Goal: Manage account settings

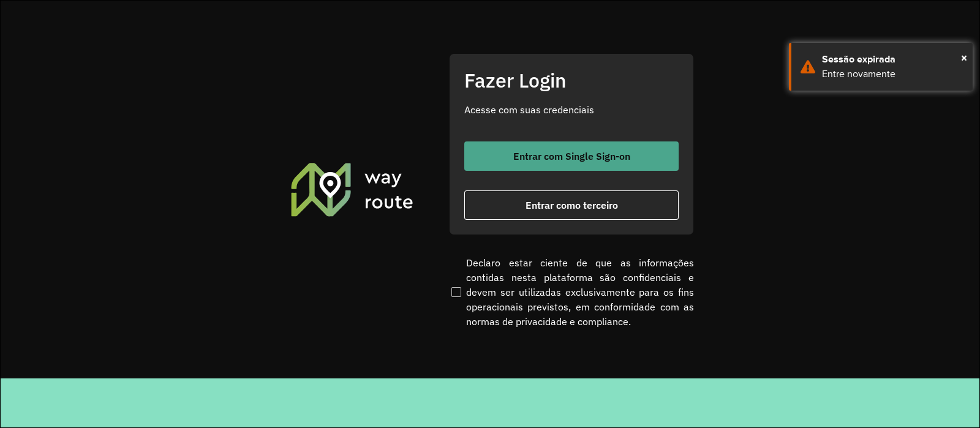
click at [488, 166] on button "Entrar com Single Sign-on" at bounding box center [572, 156] width 214 height 29
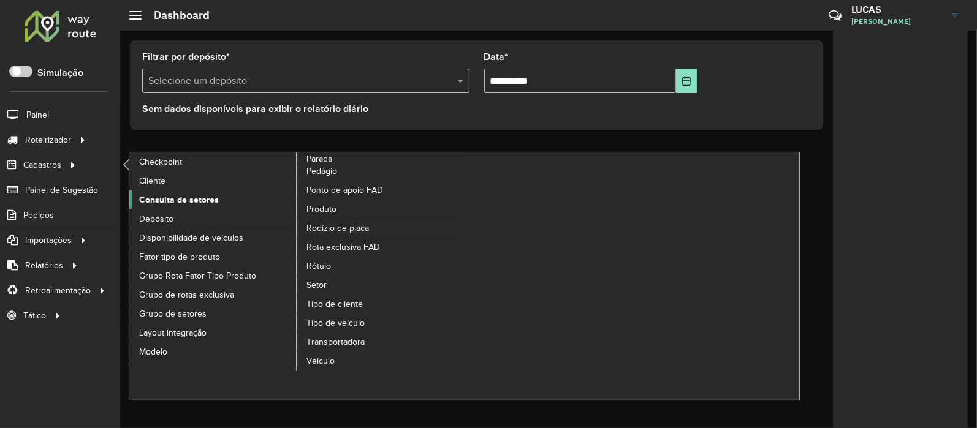
click at [179, 194] on span "Consulta de setores" at bounding box center [179, 200] width 80 height 13
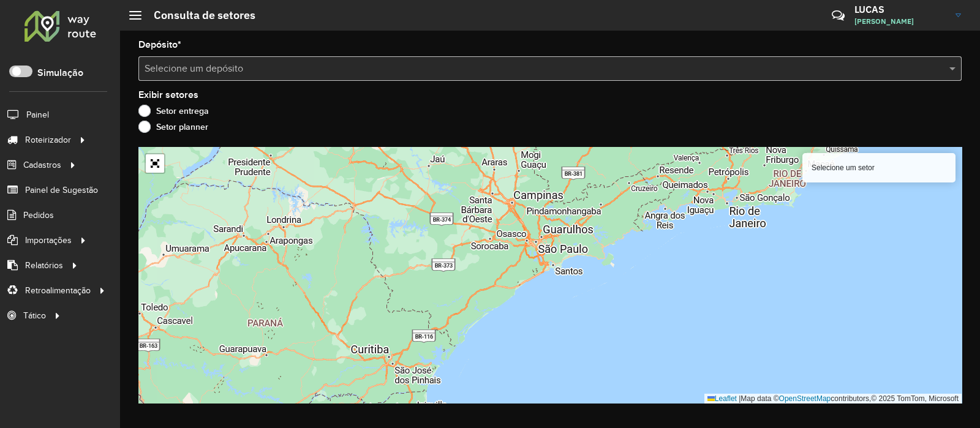
click at [208, 72] on input "text" at bounding box center [538, 69] width 787 height 15
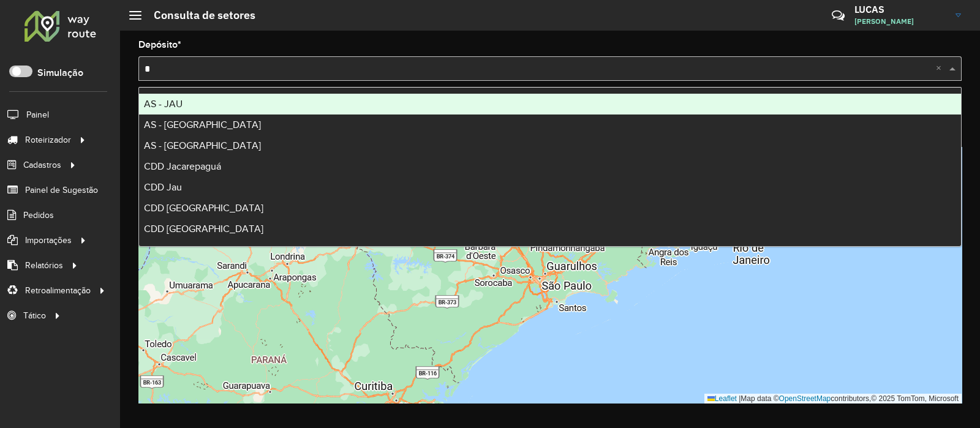
type input "**"
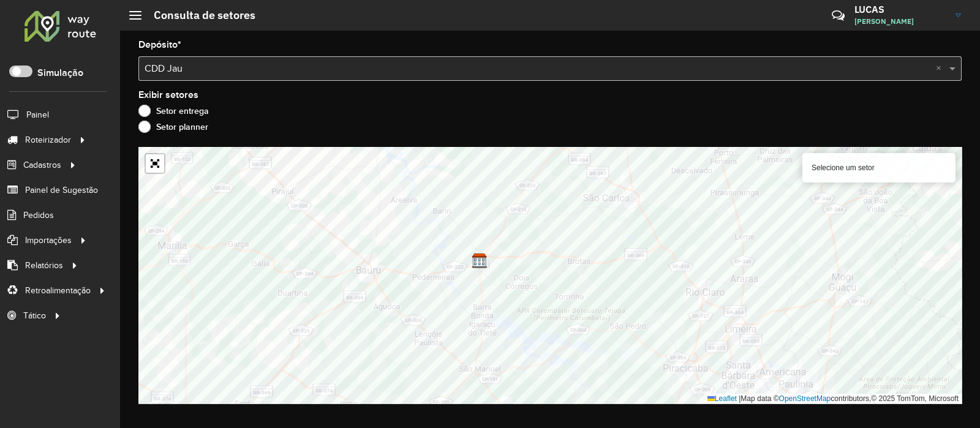
click at [245, 71] on input "text" at bounding box center [538, 69] width 787 height 15
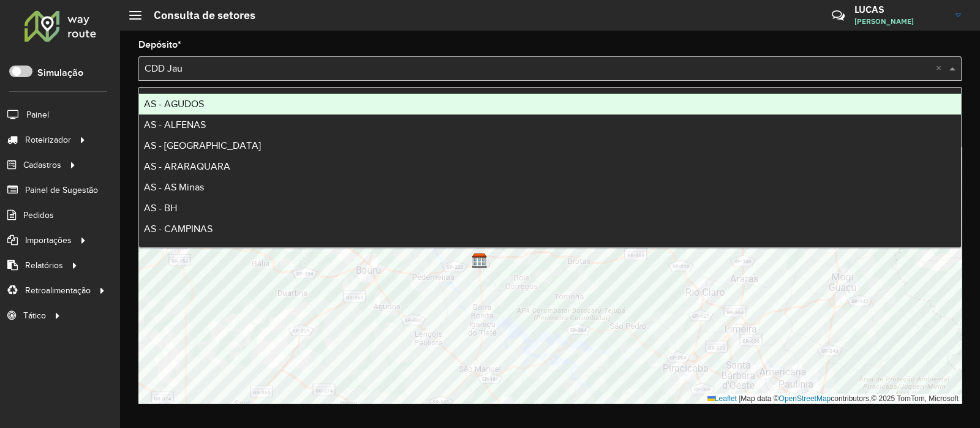
type input "*"
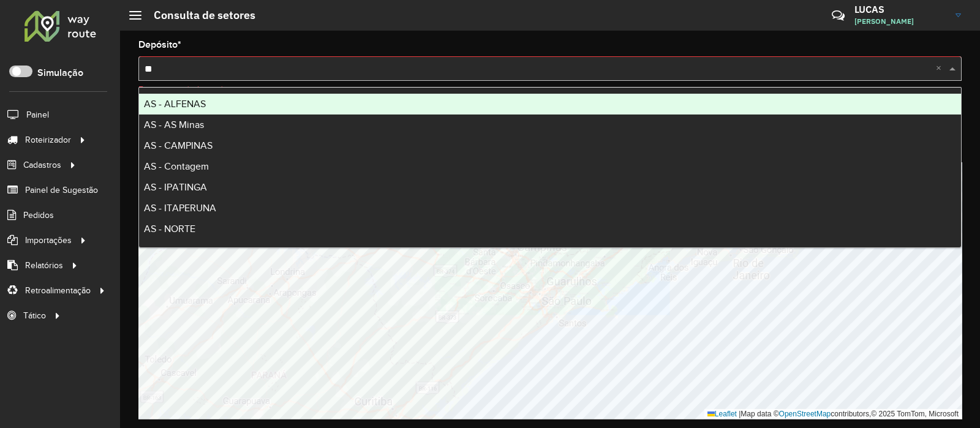
type input "***"
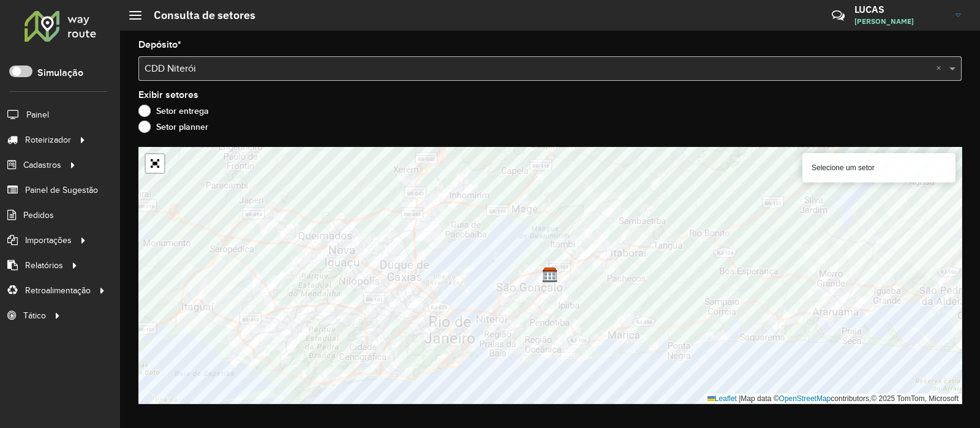
click at [962, 10] on link "[PERSON_NAME]" at bounding box center [913, 15] width 116 height 32
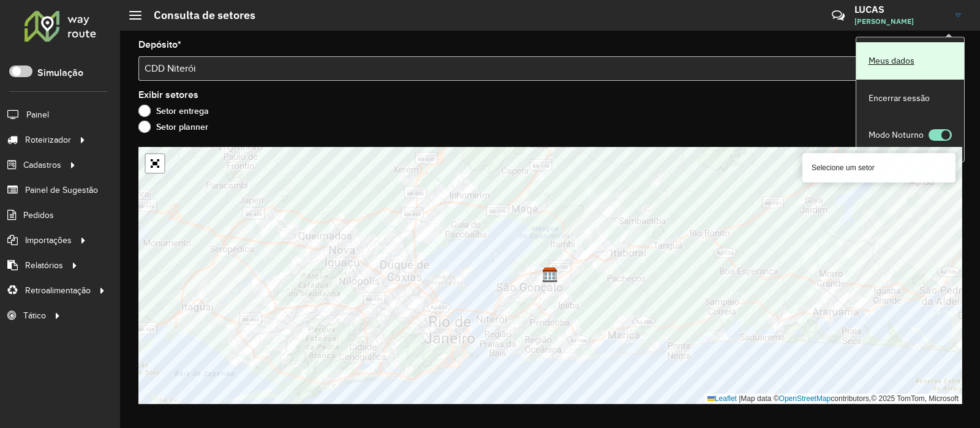
click at [893, 62] on link "Meus dados" at bounding box center [911, 60] width 108 height 37
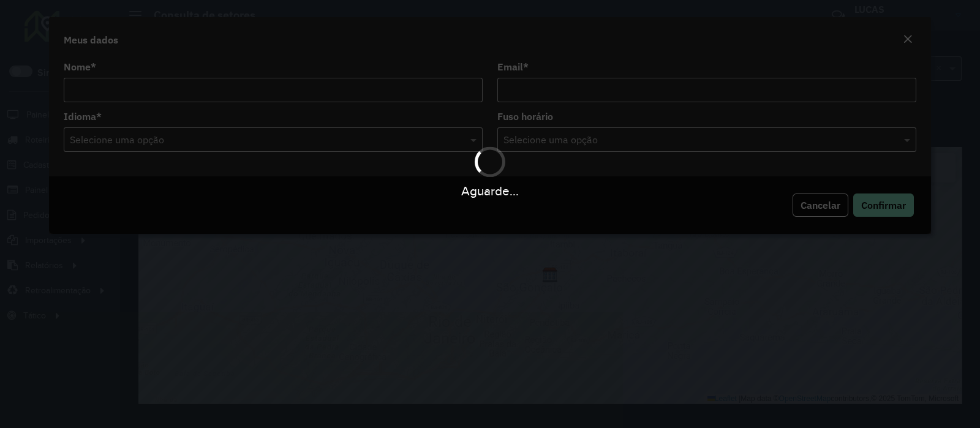
type input "**********"
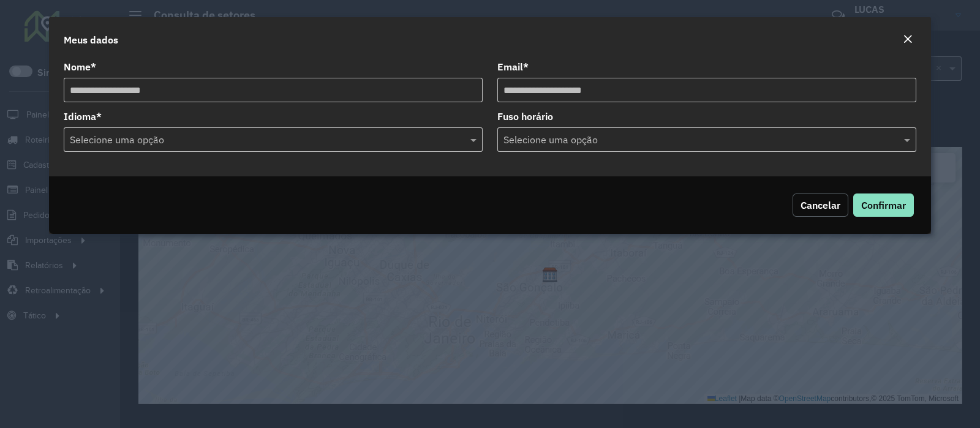
click at [817, 202] on span "Cancelar" at bounding box center [821, 205] width 40 height 12
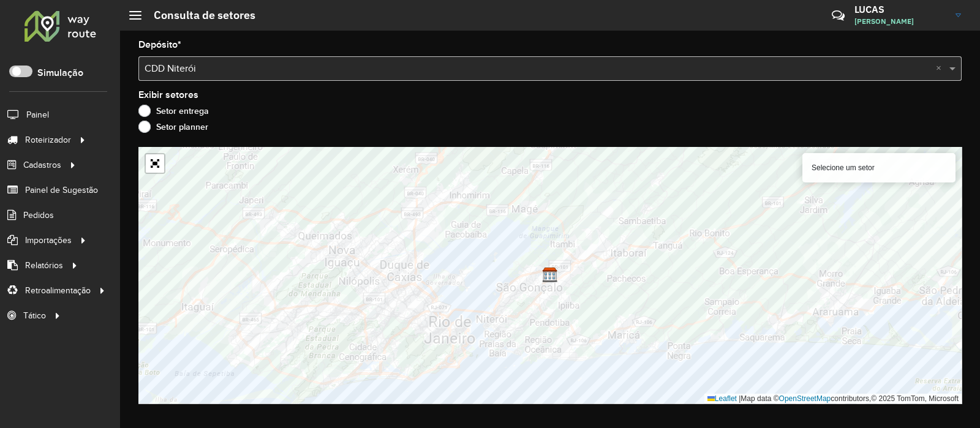
click at [955, 17] on link "[PERSON_NAME]" at bounding box center [913, 15] width 116 height 32
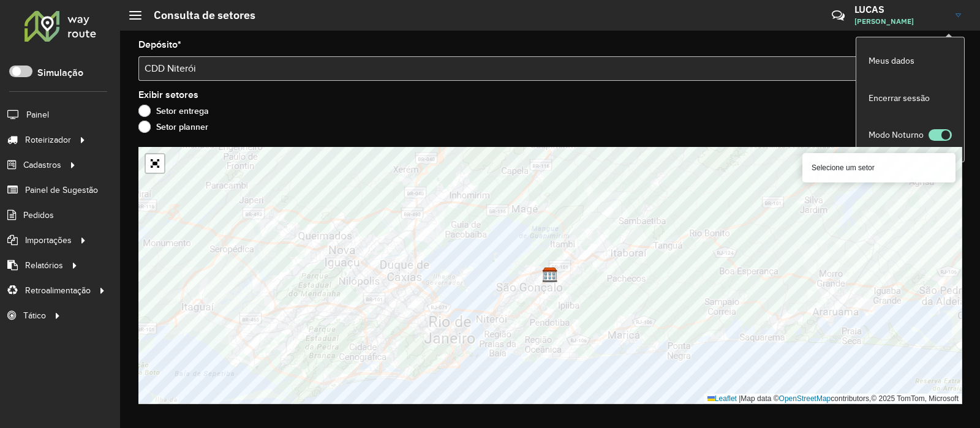
click at [859, 10] on h3 "LUCAS" at bounding box center [901, 10] width 92 height 12
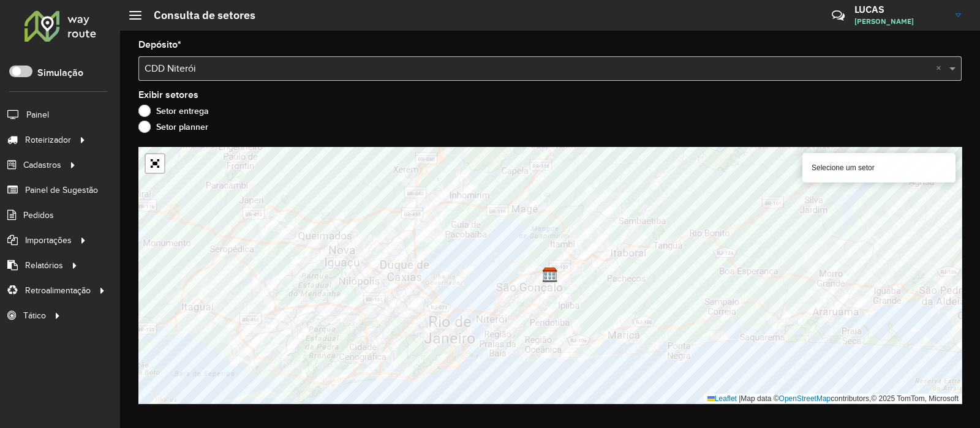
click at [874, 13] on h3 "LUCAS" at bounding box center [901, 10] width 92 height 12
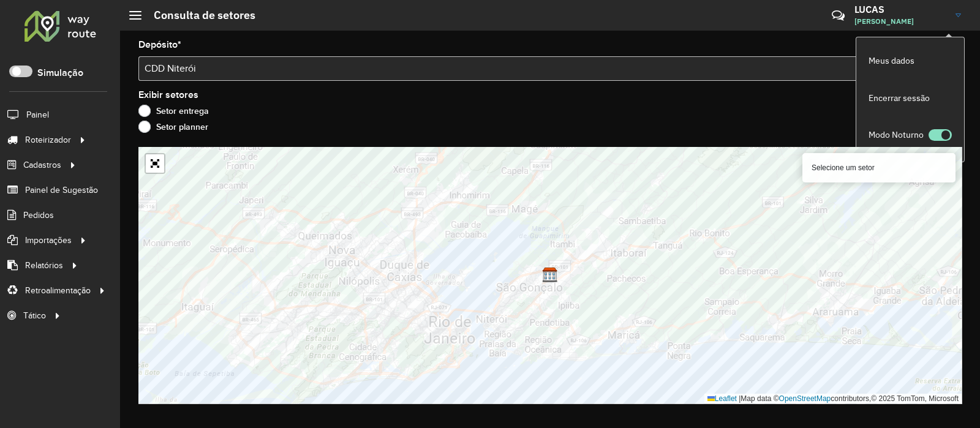
click at [836, 10] on icon at bounding box center [838, 15] width 26 height 26
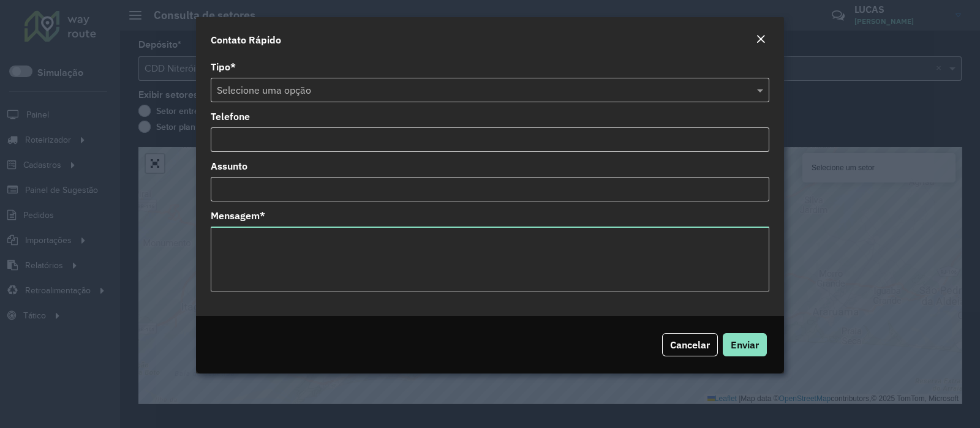
click at [757, 34] on em "Close" at bounding box center [761, 39] width 10 height 10
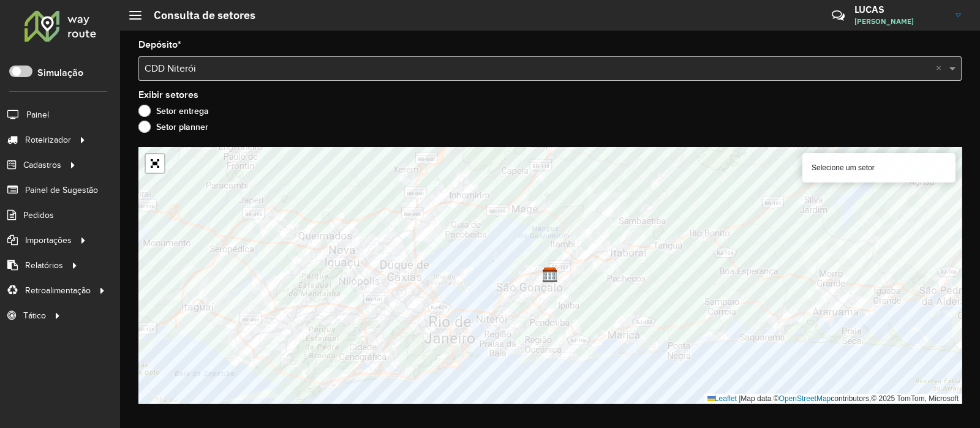
click at [132, 15] on span at bounding box center [135, 15] width 12 height 1
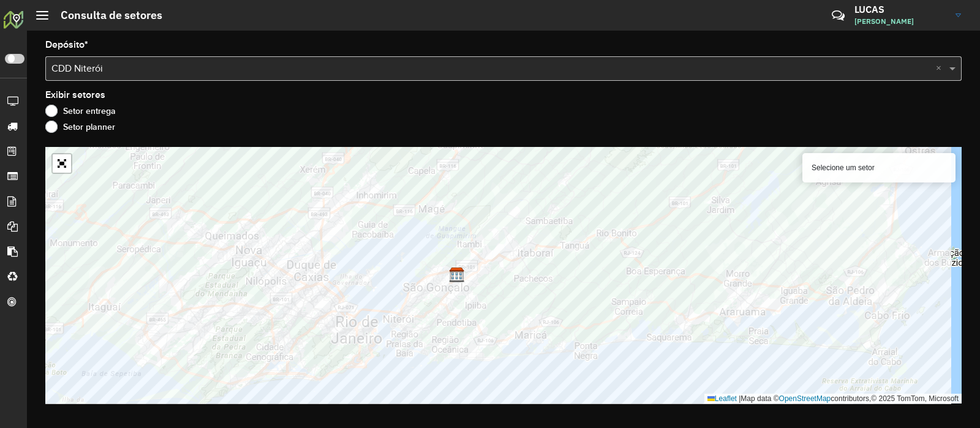
click at [45, 15] on span at bounding box center [42, 15] width 12 height 1
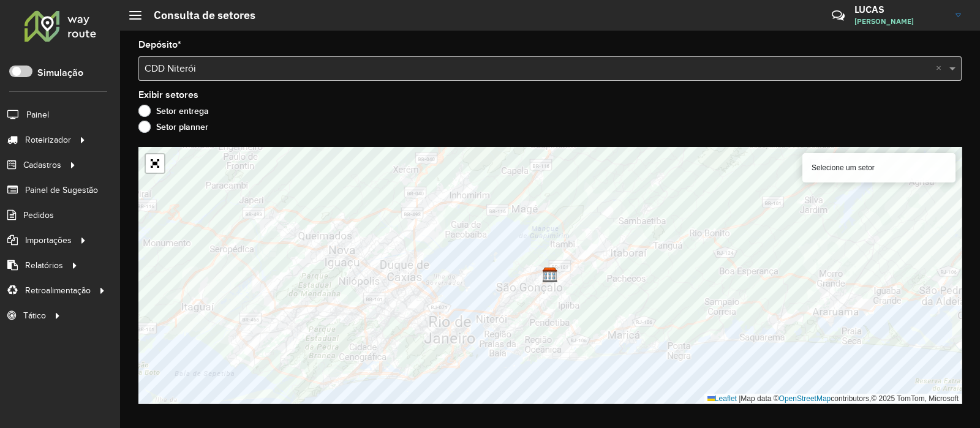
click at [957, 12] on link "[PERSON_NAME]" at bounding box center [913, 15] width 116 height 32
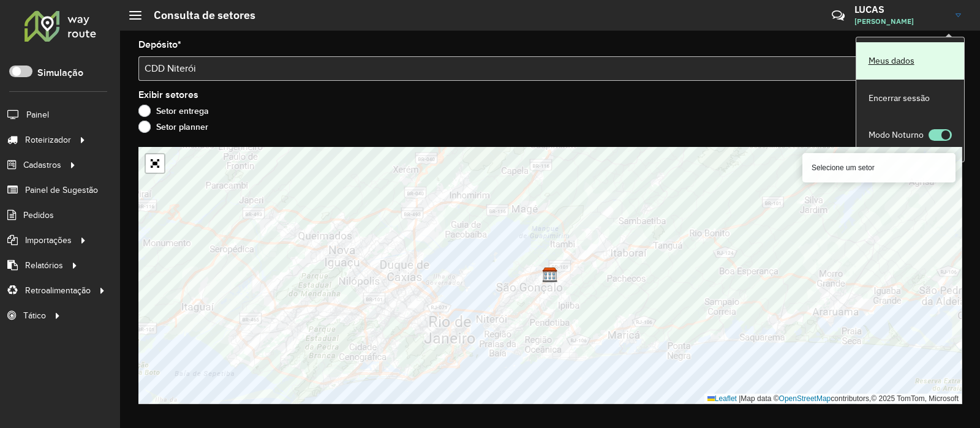
click at [885, 59] on link "Meus dados" at bounding box center [911, 60] width 108 height 37
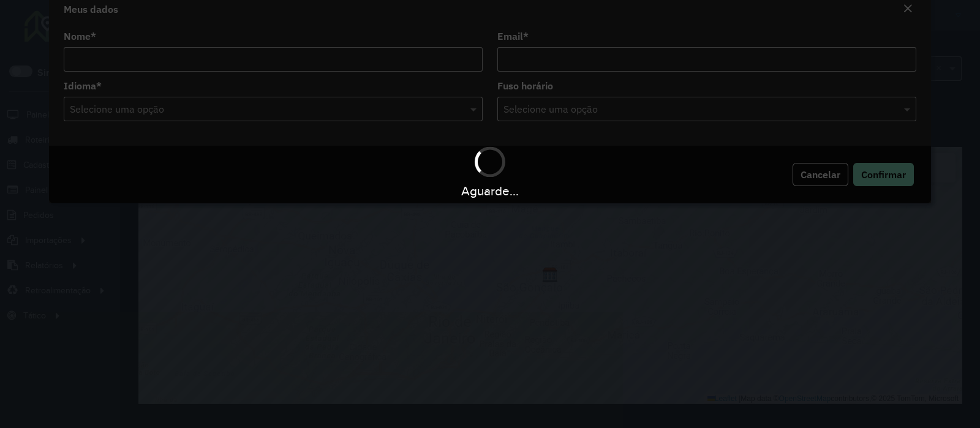
type input "**********"
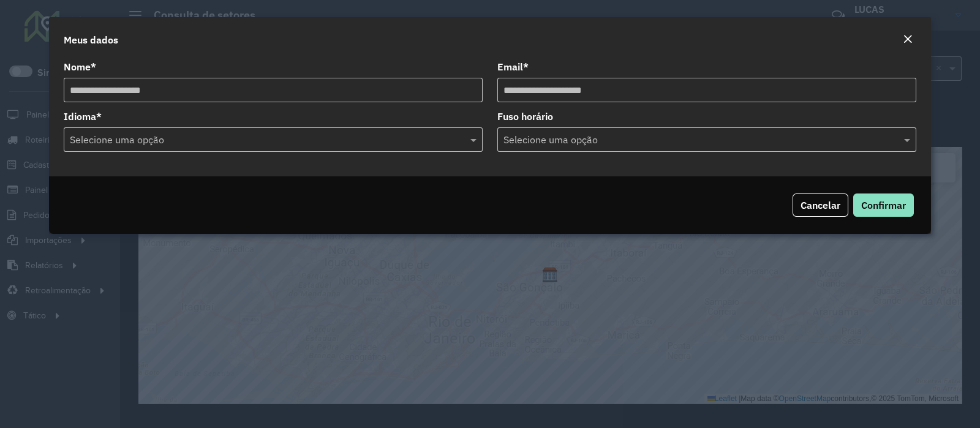
click at [908, 38] on em "Close" at bounding box center [908, 39] width 10 height 10
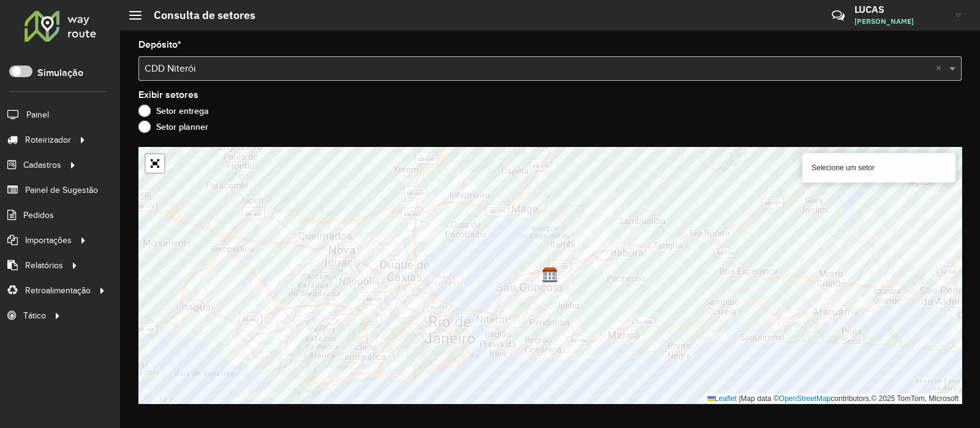
click at [69, 28] on div at bounding box center [60, 26] width 74 height 32
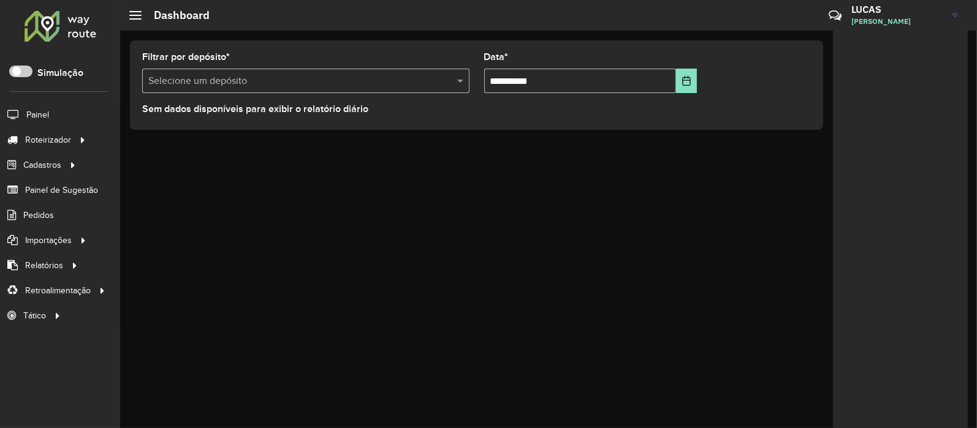
click at [947, 13] on link "LUCAS LUCAS ALVES RIBEIRO" at bounding box center [909, 15] width 116 height 32
click at [868, 21] on span "LUCAS ALVES RIBEIRO" at bounding box center [897, 21] width 92 height 11
click at [138, 13] on div at bounding box center [135, 15] width 12 height 9
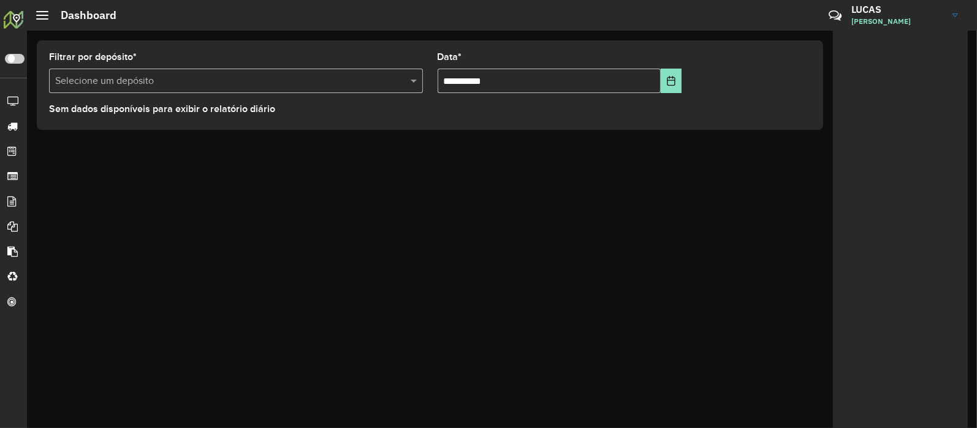
click at [47, 17] on div at bounding box center [42, 15] width 12 height 9
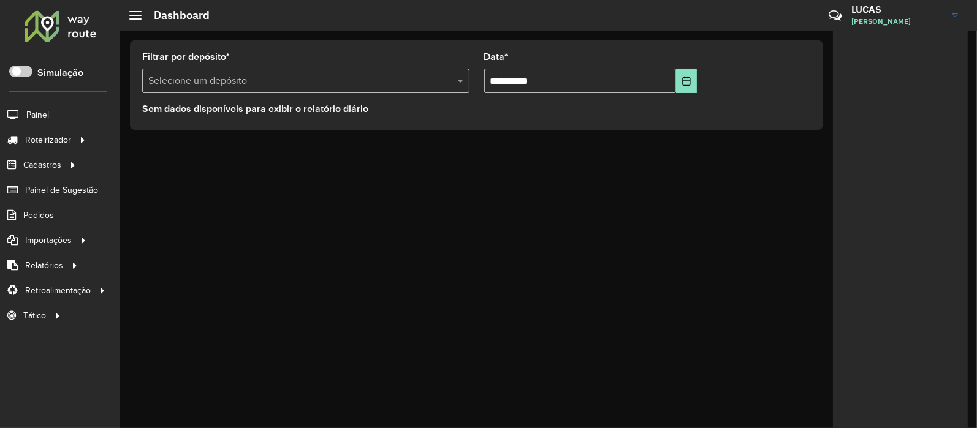
click at [136, 13] on div at bounding box center [135, 15] width 12 height 9
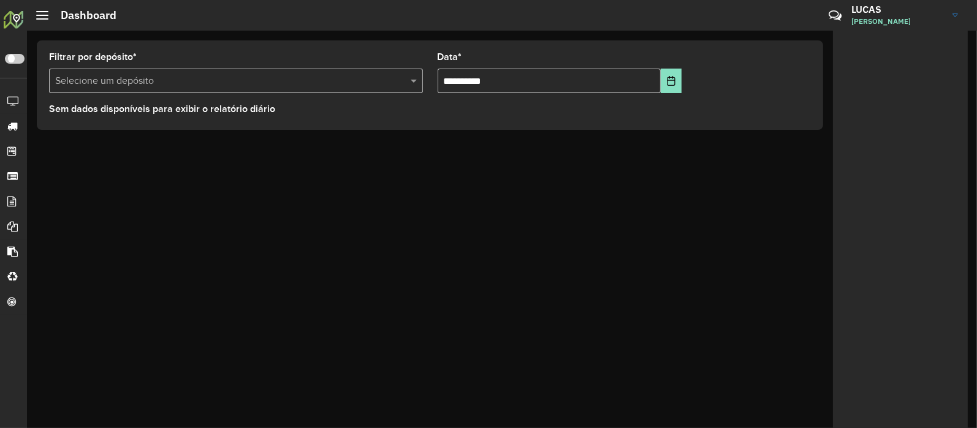
click at [41, 15] on span at bounding box center [42, 15] width 12 height 1
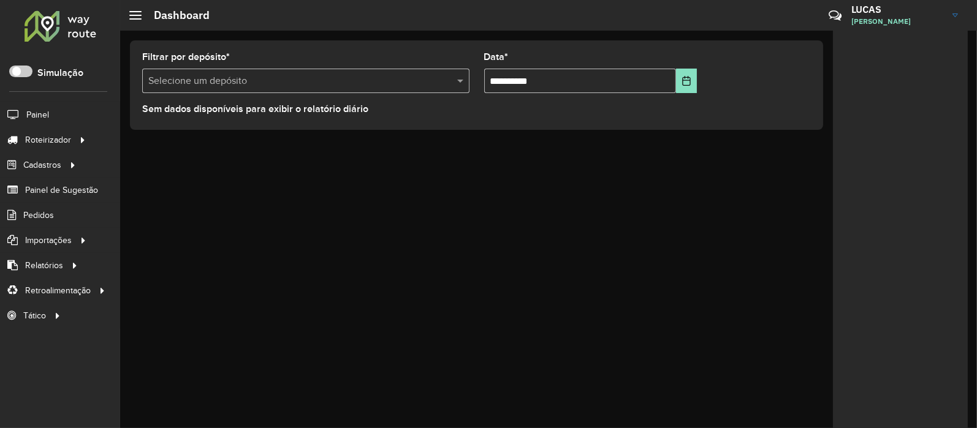
click at [916, 20] on span "[PERSON_NAME]" at bounding box center [897, 21] width 92 height 11
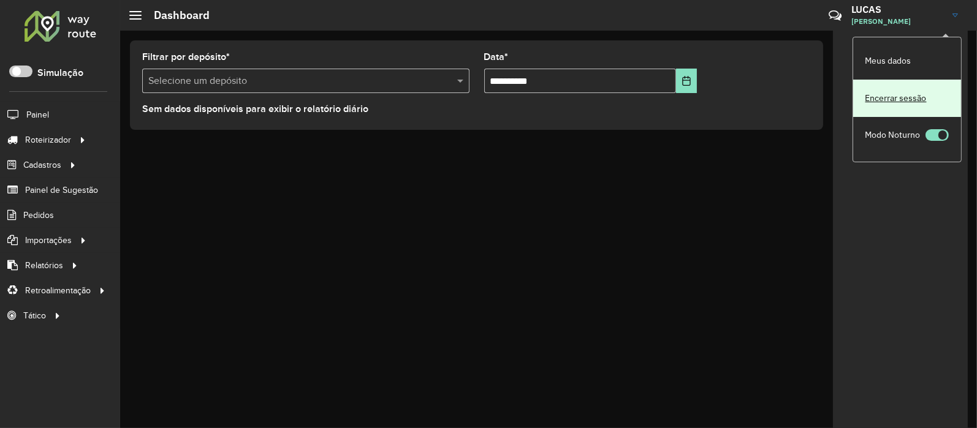
click at [903, 100] on link "Encerrar sessão" at bounding box center [907, 98] width 108 height 37
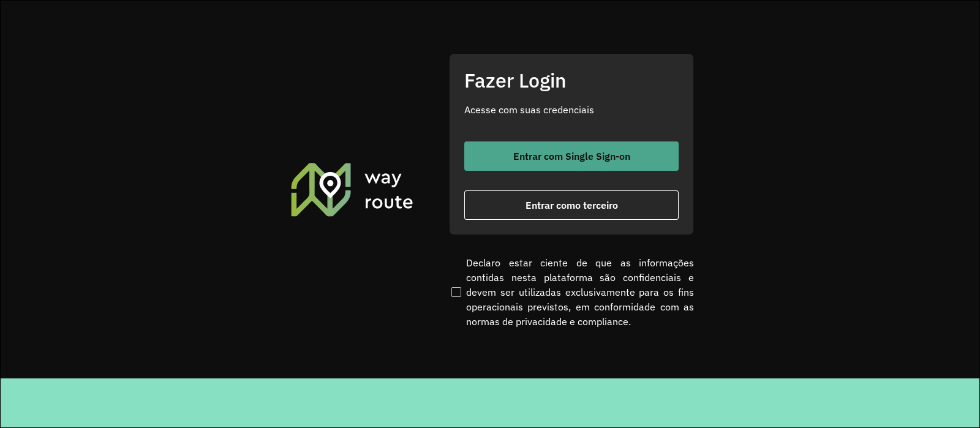
click at [577, 155] on span "Entrar com Single Sign-on" at bounding box center [572, 156] width 117 height 10
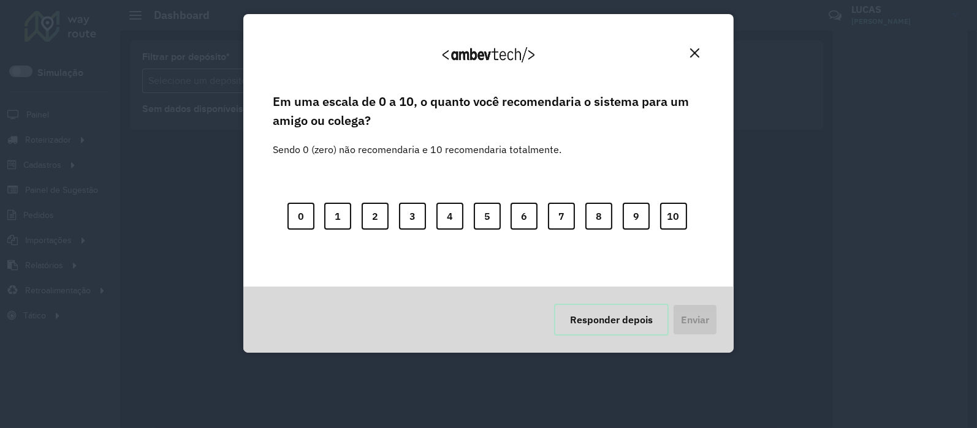
click at [636, 316] on button "Responder depois" at bounding box center [611, 320] width 115 height 32
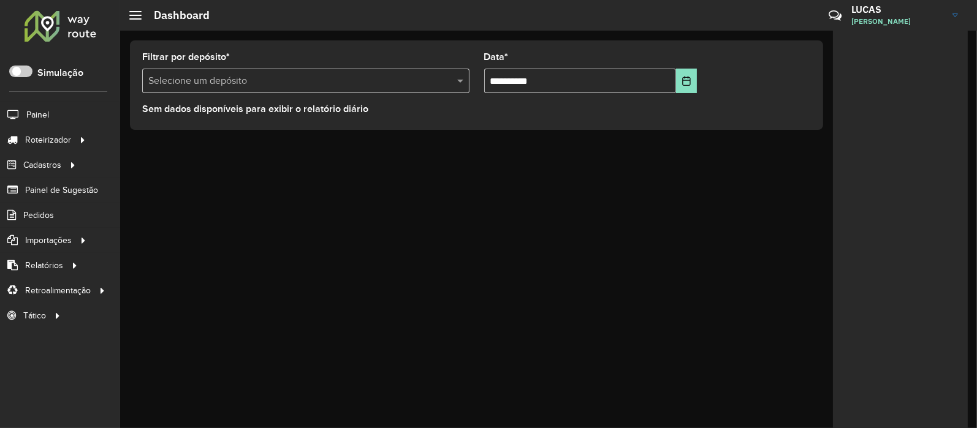
click at [952, 14] on img at bounding box center [955, 15] width 6 height 4
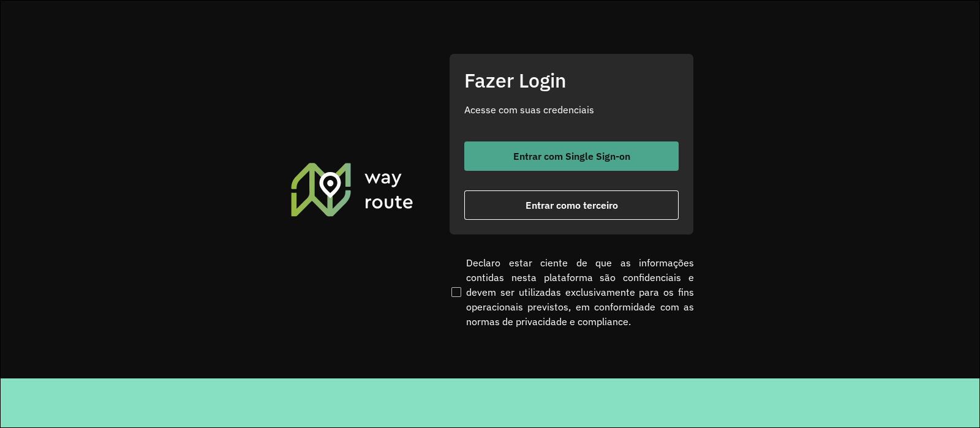
click at [584, 154] on span "Entrar com Single Sign-on" at bounding box center [572, 156] width 117 height 10
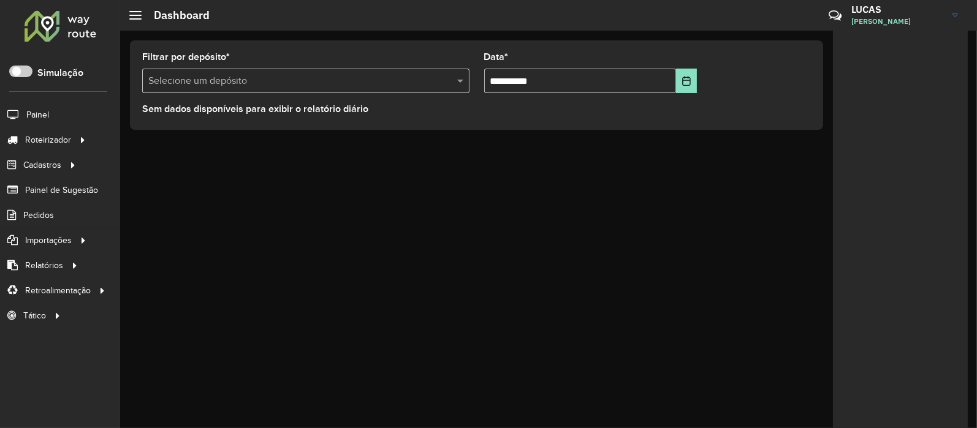
click at [904, 17] on span "[PERSON_NAME]" at bounding box center [897, 21] width 92 height 11
click at [907, 17] on span "[PERSON_NAME]" at bounding box center [897, 21] width 92 height 11
click at [882, 17] on span "[PERSON_NAME]" at bounding box center [897, 21] width 92 height 11
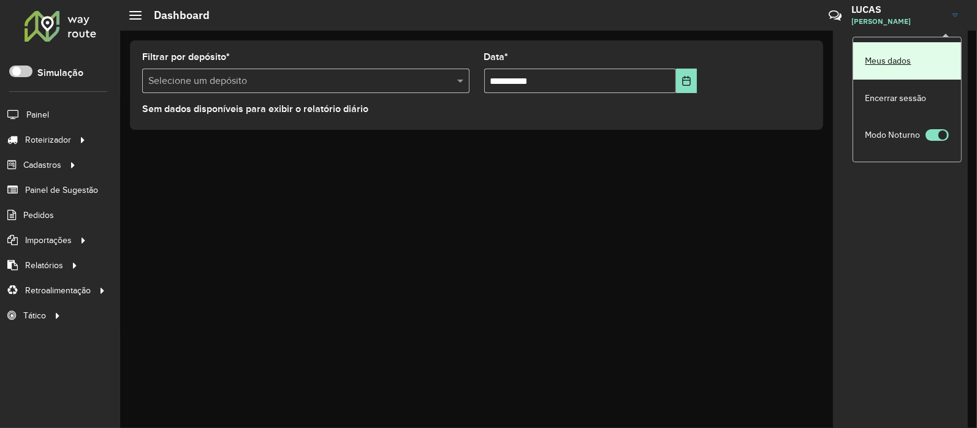
click at [904, 63] on link "Meus dados" at bounding box center [907, 60] width 108 height 37
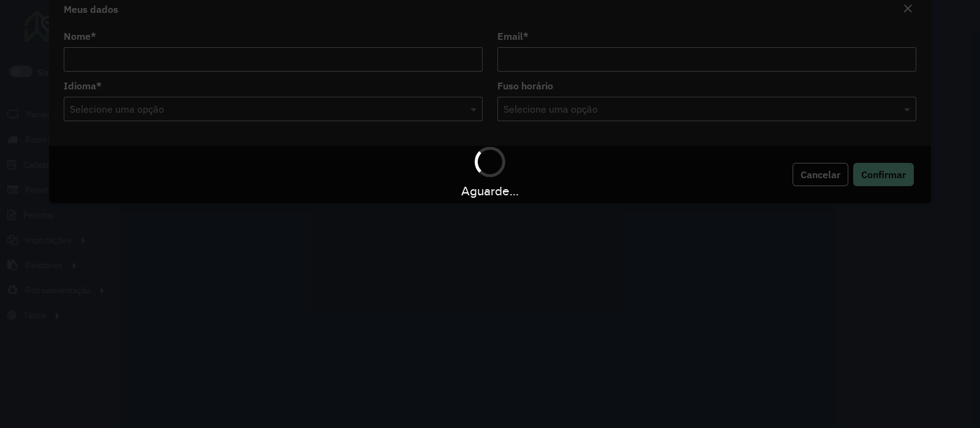
type input "**********"
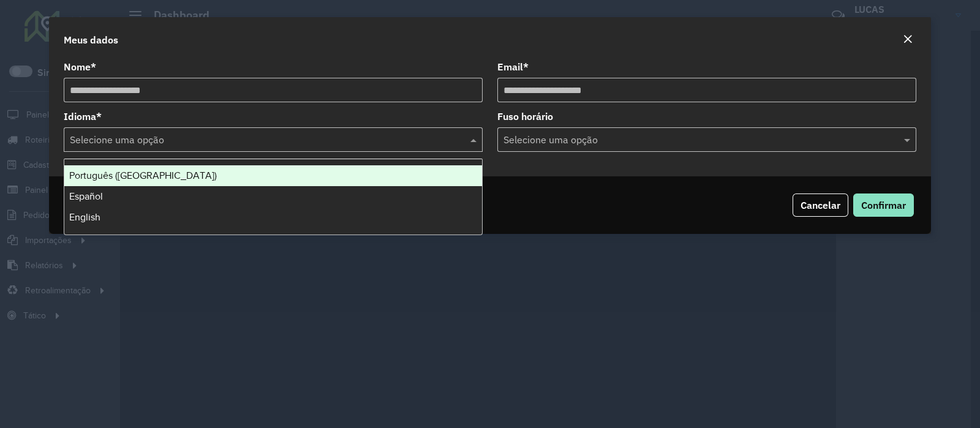
click at [97, 135] on input "text" at bounding box center [261, 140] width 382 height 15
click at [549, 113] on label "Fuso horário" at bounding box center [526, 116] width 56 height 15
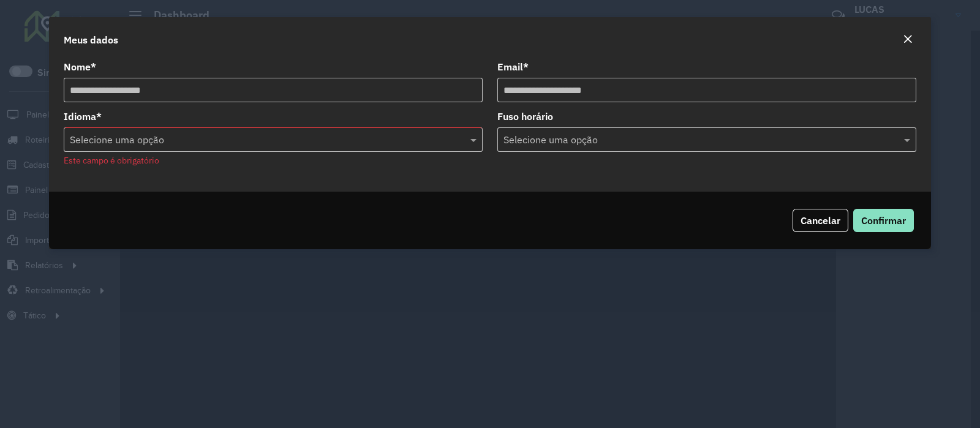
click at [545, 40] on div "Meus dados" at bounding box center [490, 37] width 882 height 40
click at [821, 224] on span "Cancelar" at bounding box center [821, 220] width 40 height 12
